Goal: Task Accomplishment & Management: Manage account settings

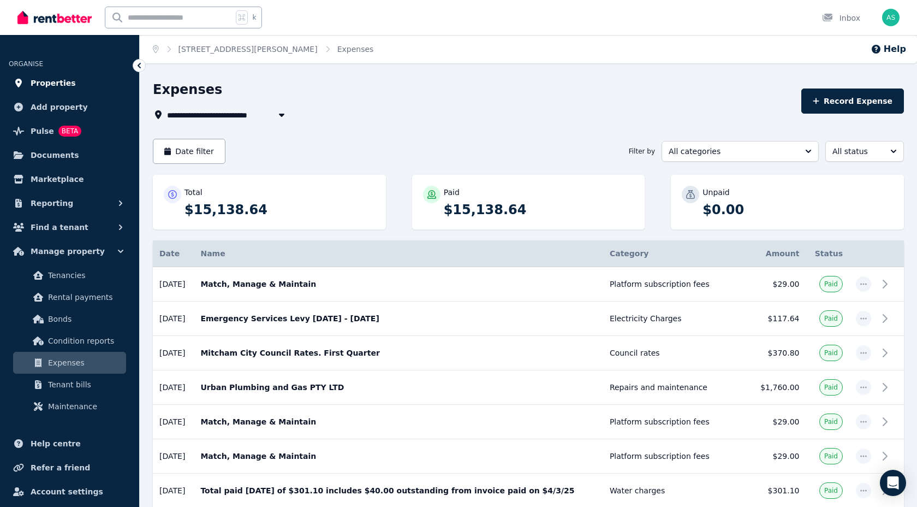
click at [45, 82] on span "Properties" at bounding box center [53, 82] width 45 height 13
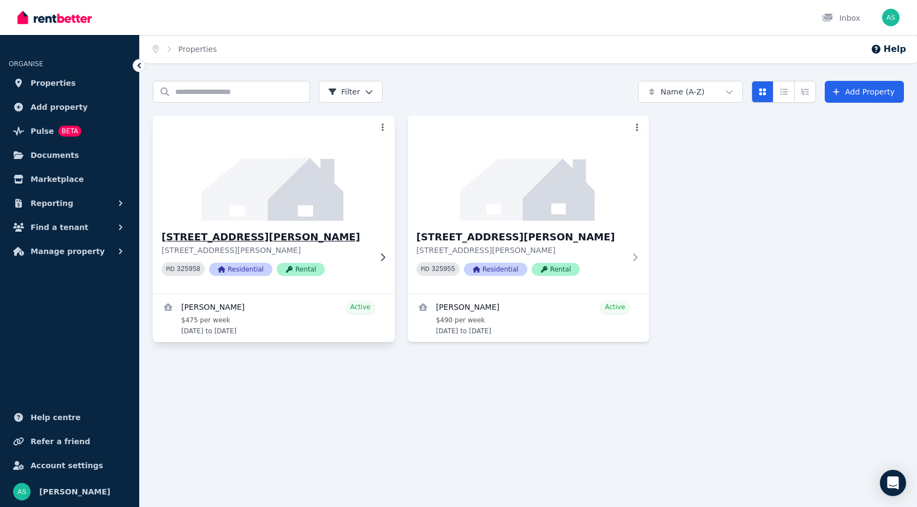
click at [241, 237] on h3 "5/11 Gulfview Road, Blackwood" at bounding box center [266, 236] width 209 height 15
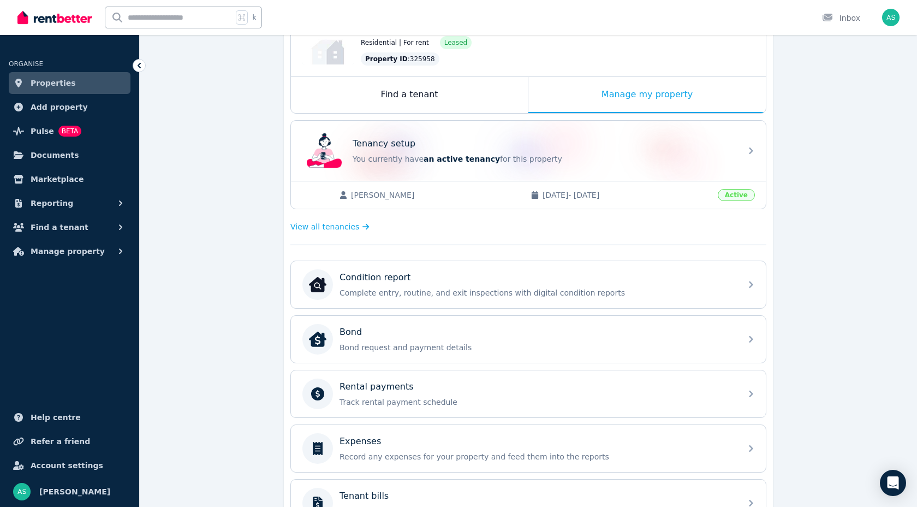
scroll to position [134, 0]
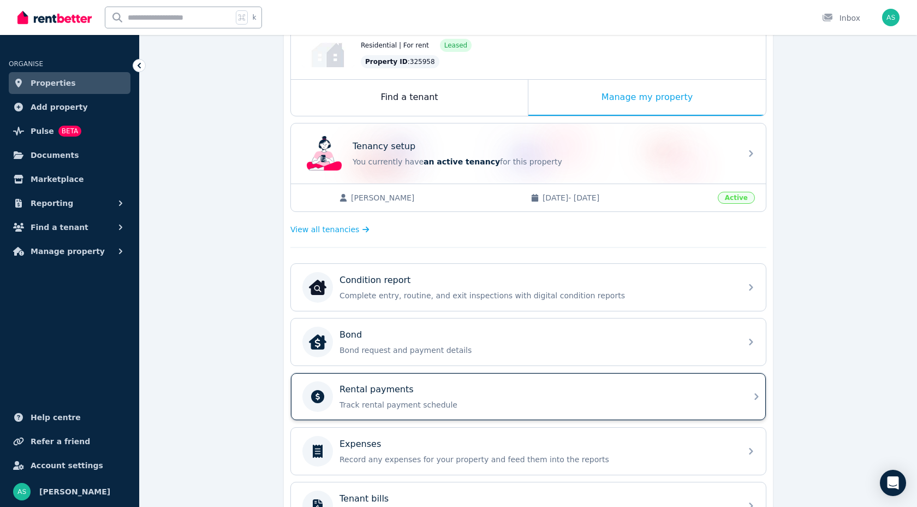
click at [382, 402] on p "Track rental payment schedule" at bounding box center [537, 404] width 395 height 11
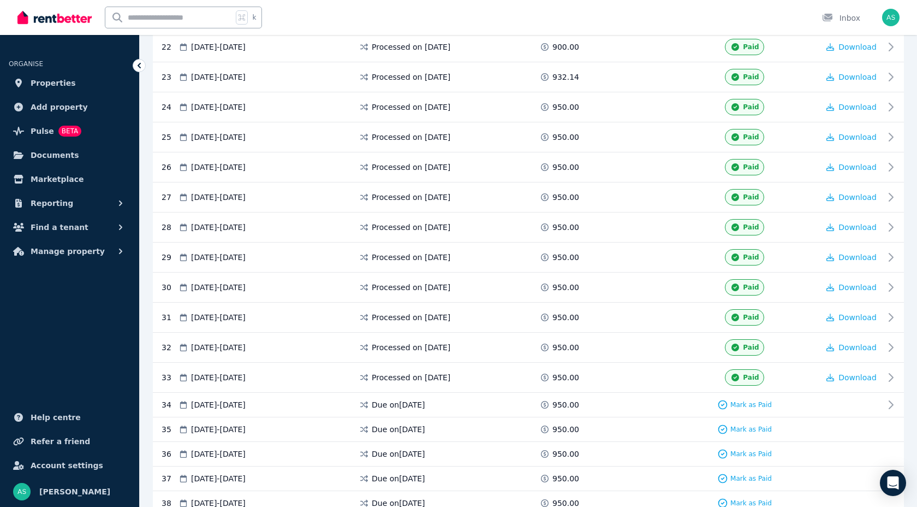
scroll to position [872, 0]
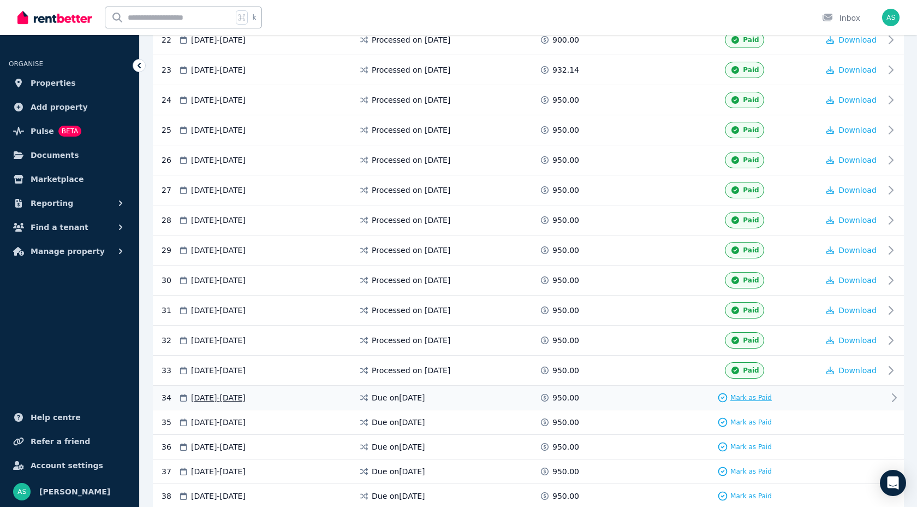
click at [726, 396] on icon at bounding box center [722, 397] width 11 height 11
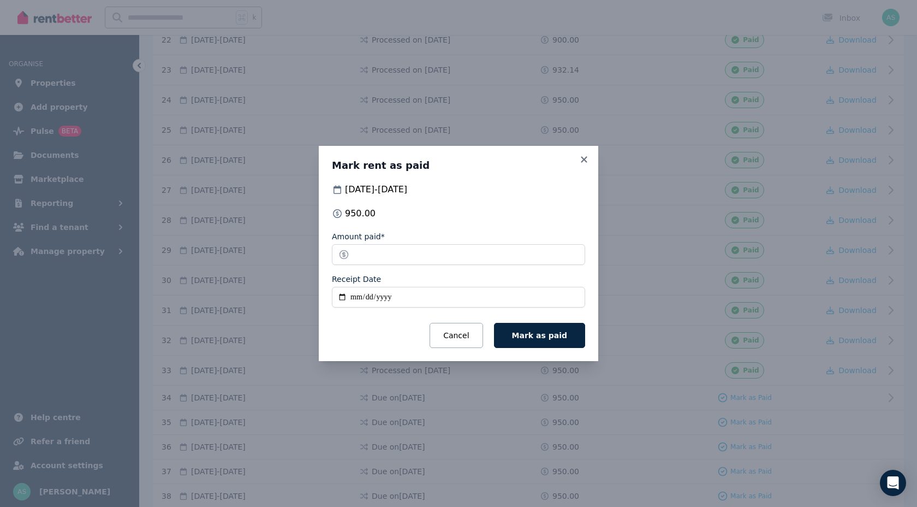
click at [360, 295] on input "Receipt Date" at bounding box center [458, 297] width 253 height 21
type input "**********"
click at [544, 337] on span "Mark as paid" at bounding box center [539, 335] width 55 height 9
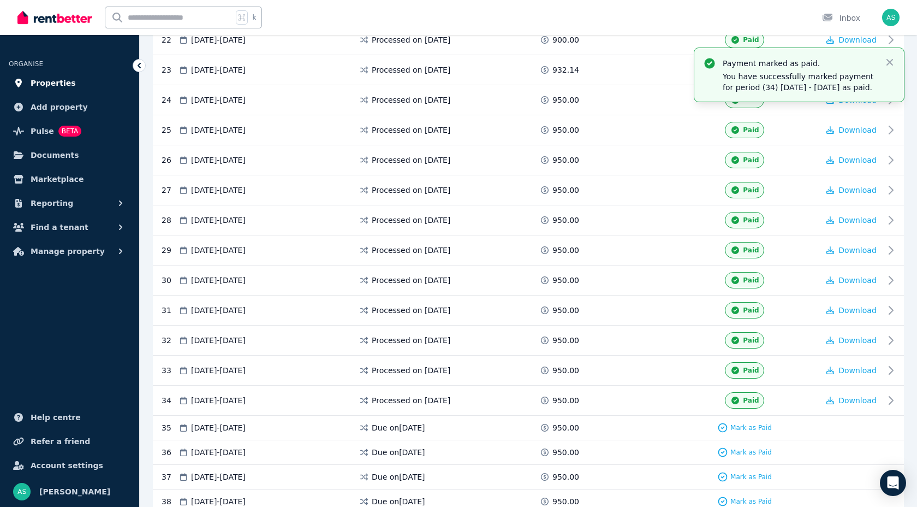
click at [51, 82] on span "Properties" at bounding box center [53, 82] width 45 height 13
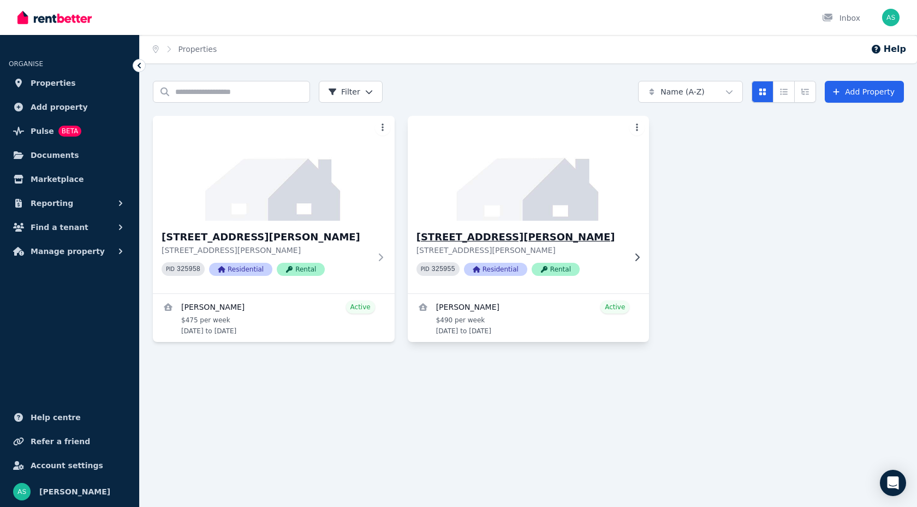
click at [455, 234] on h3 "7/11 Gulfview Road, Blackwood" at bounding box center [521, 236] width 209 height 15
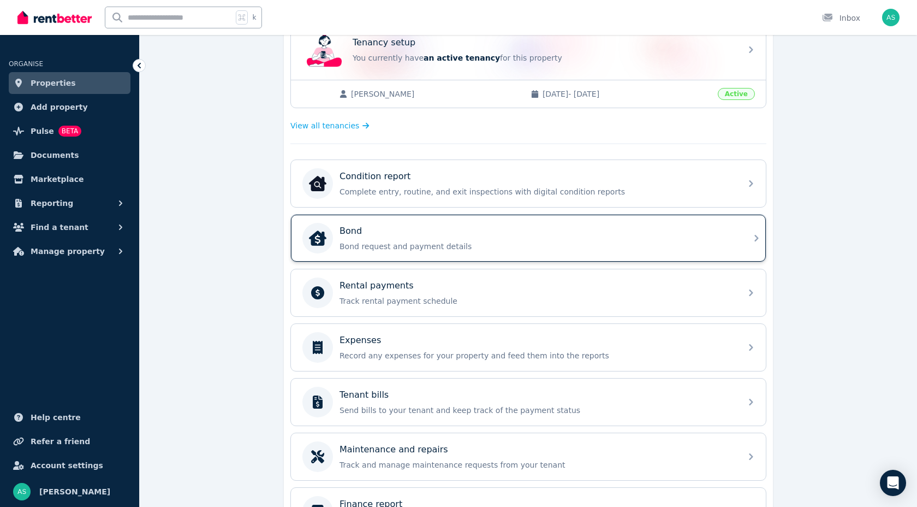
scroll to position [248, 0]
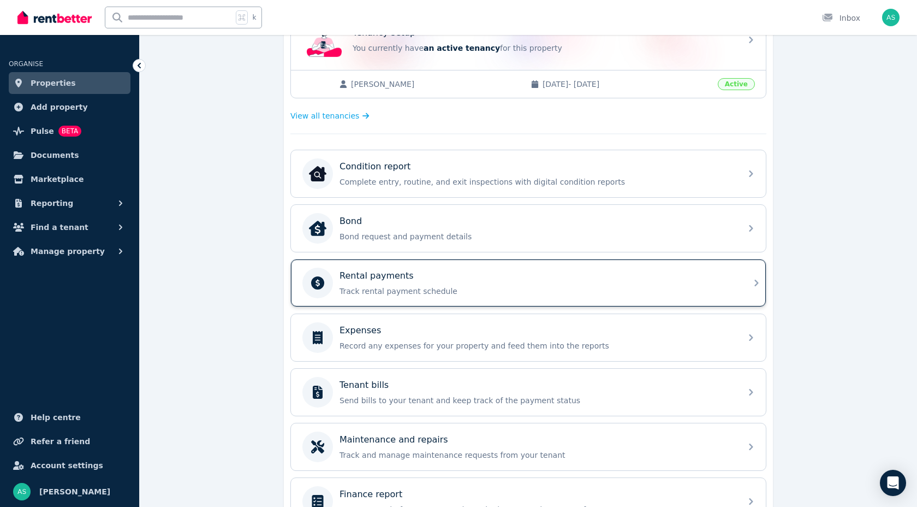
click at [354, 276] on p "Rental payments" at bounding box center [377, 275] width 74 height 13
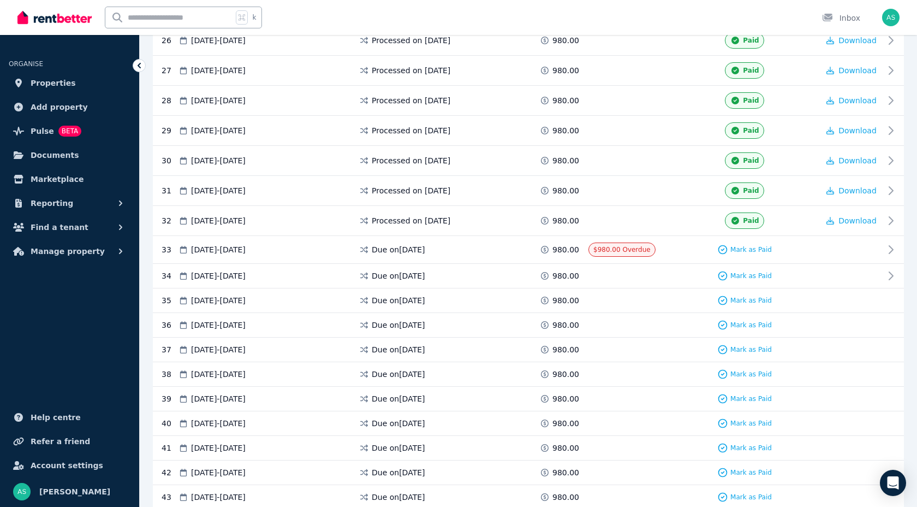
scroll to position [993, 0]
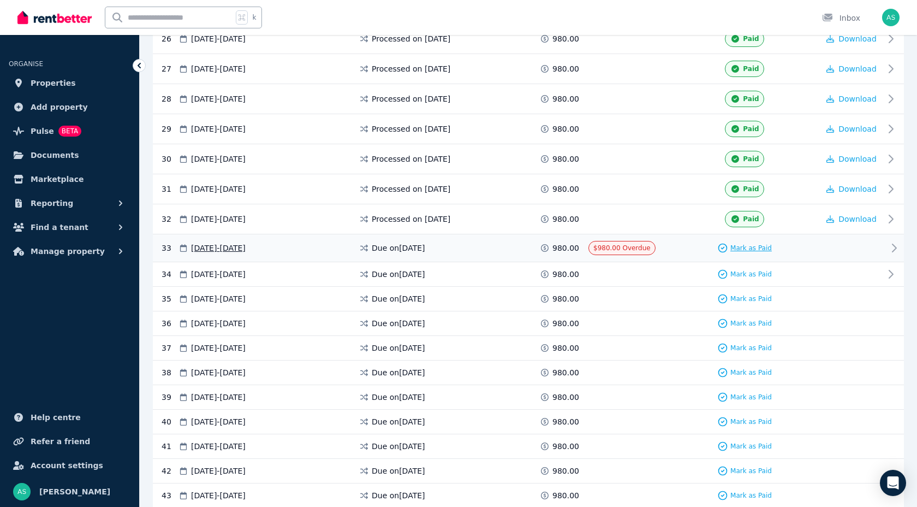
click at [726, 247] on icon at bounding box center [722, 247] width 11 height 11
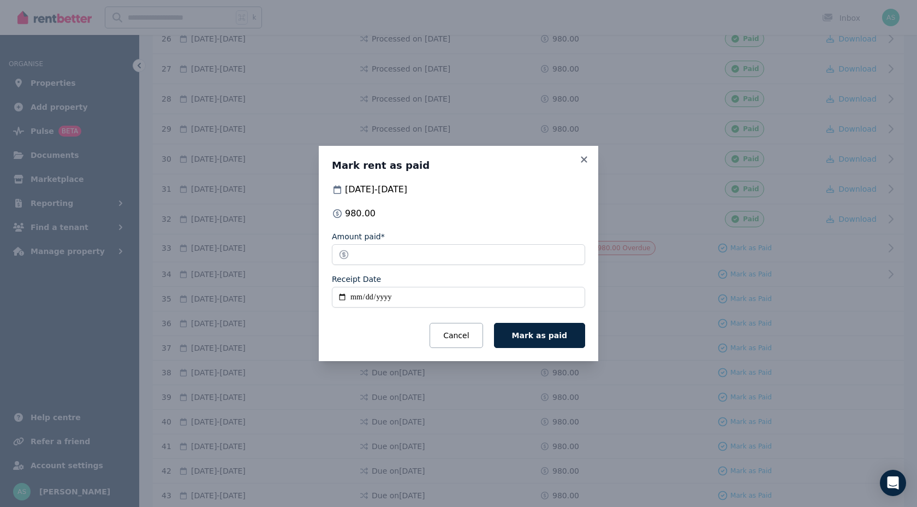
click at [355, 299] on input "Receipt Date" at bounding box center [458, 297] width 253 height 21
type input "**********"
click at [542, 332] on span "Mark as paid" at bounding box center [539, 335] width 55 height 9
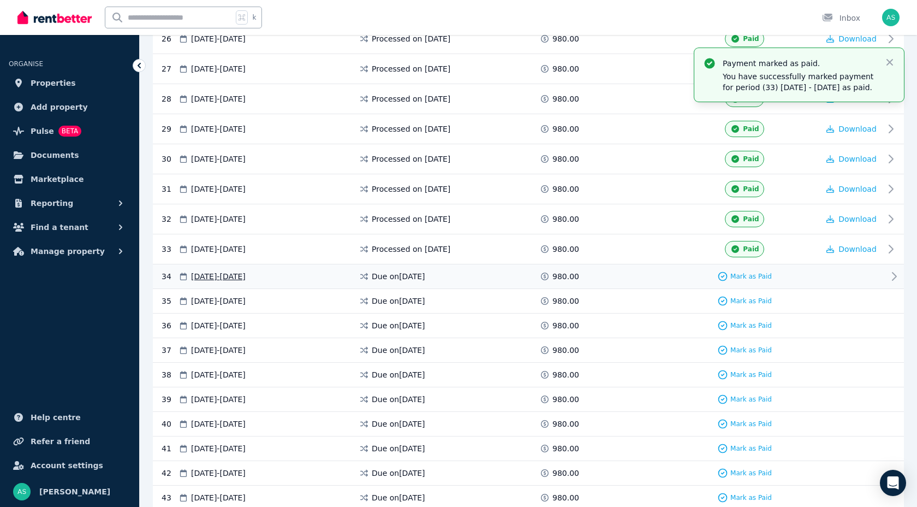
click at [542, 277] on icon at bounding box center [545, 276] width 8 height 8
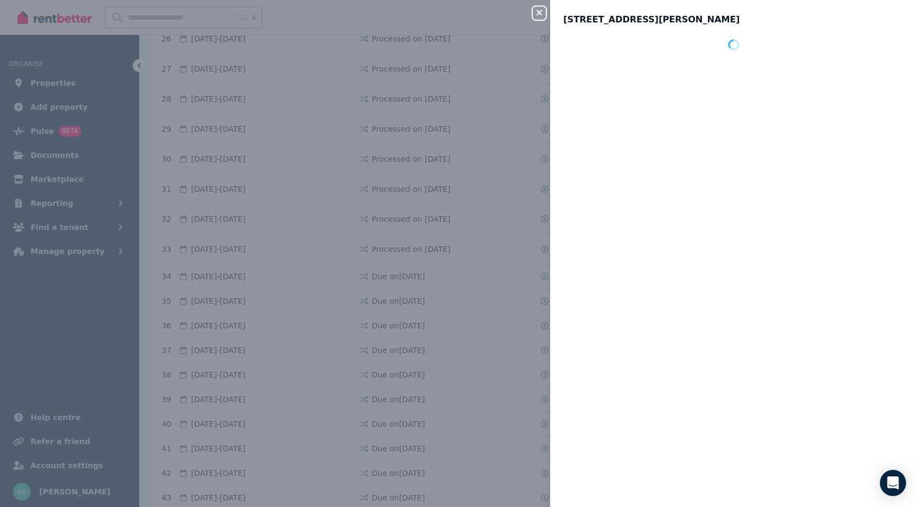
click at [545, 275] on div "Close panel 7/11 Gulfview Road, Blackwood" at bounding box center [458, 253] width 917 height 507
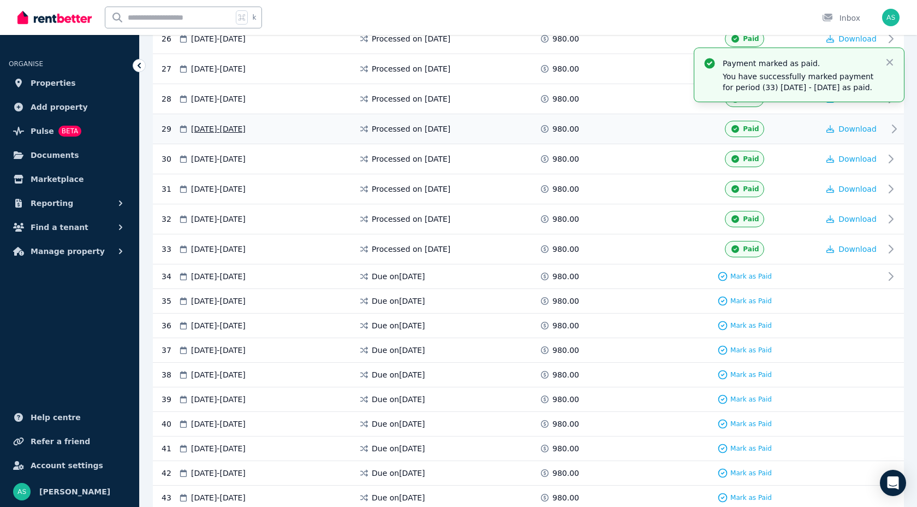
click at [654, 123] on span at bounding box center [630, 129] width 82 height 16
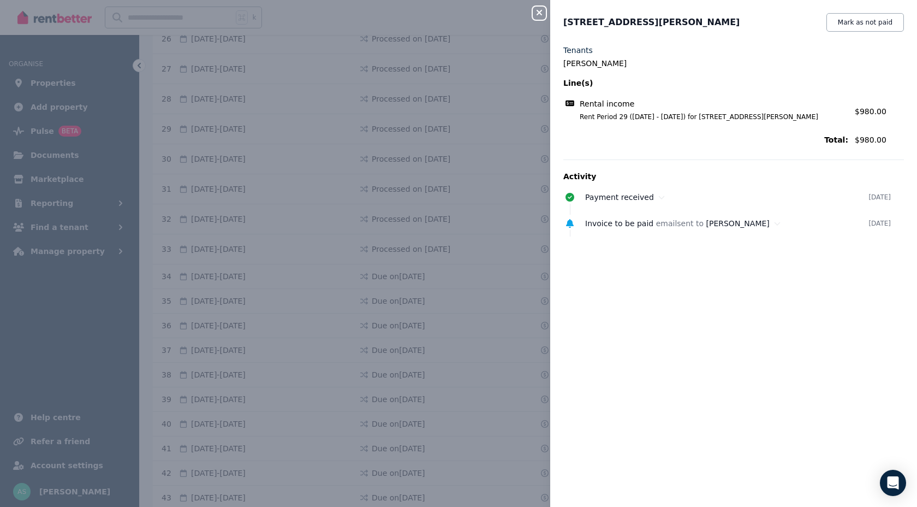
click at [538, 9] on icon "button" at bounding box center [539, 12] width 13 height 9
